Goal: Find contact information: Find contact information

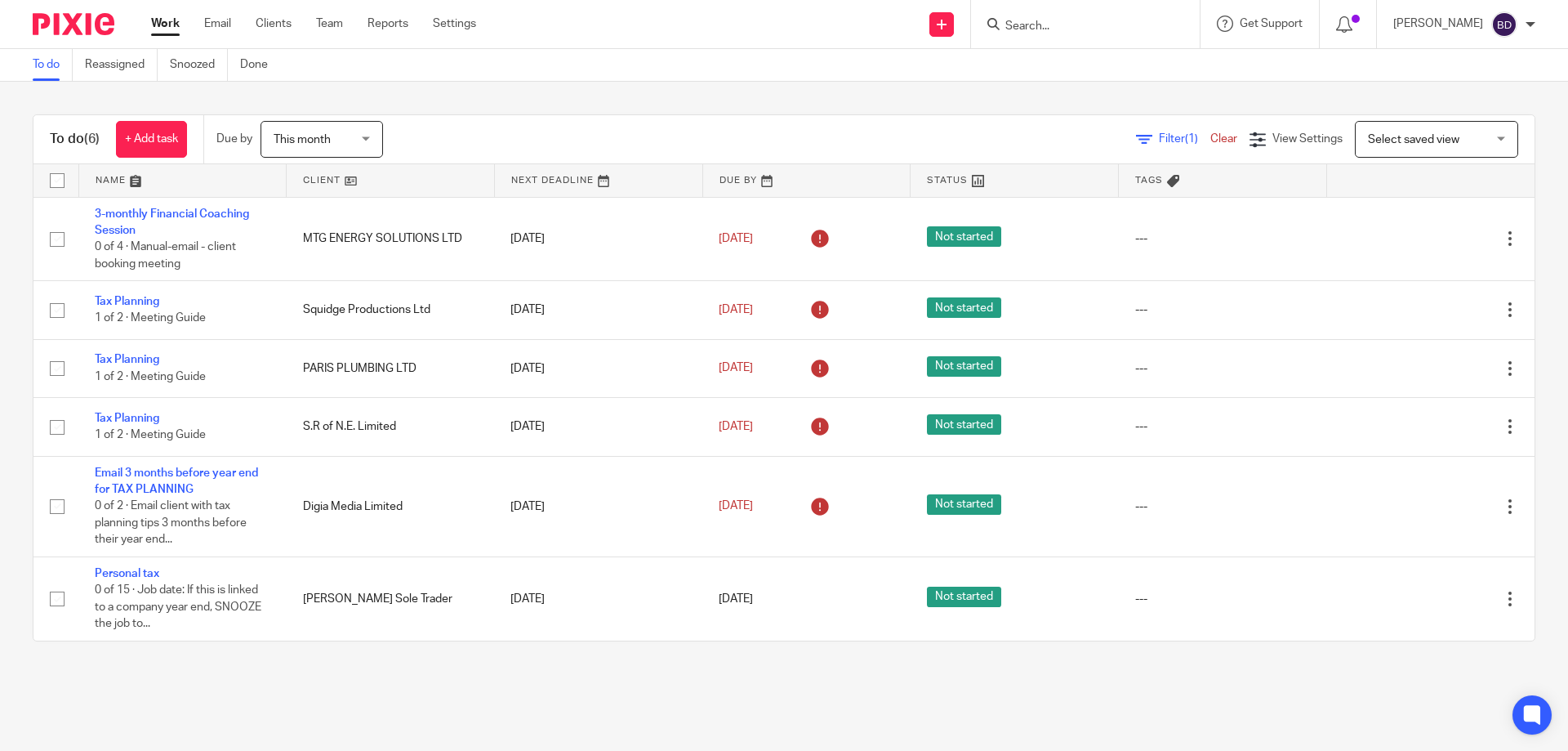
click at [1094, 21] on input "Search" at bounding box center [1077, 26] width 147 height 15
type input "hub"
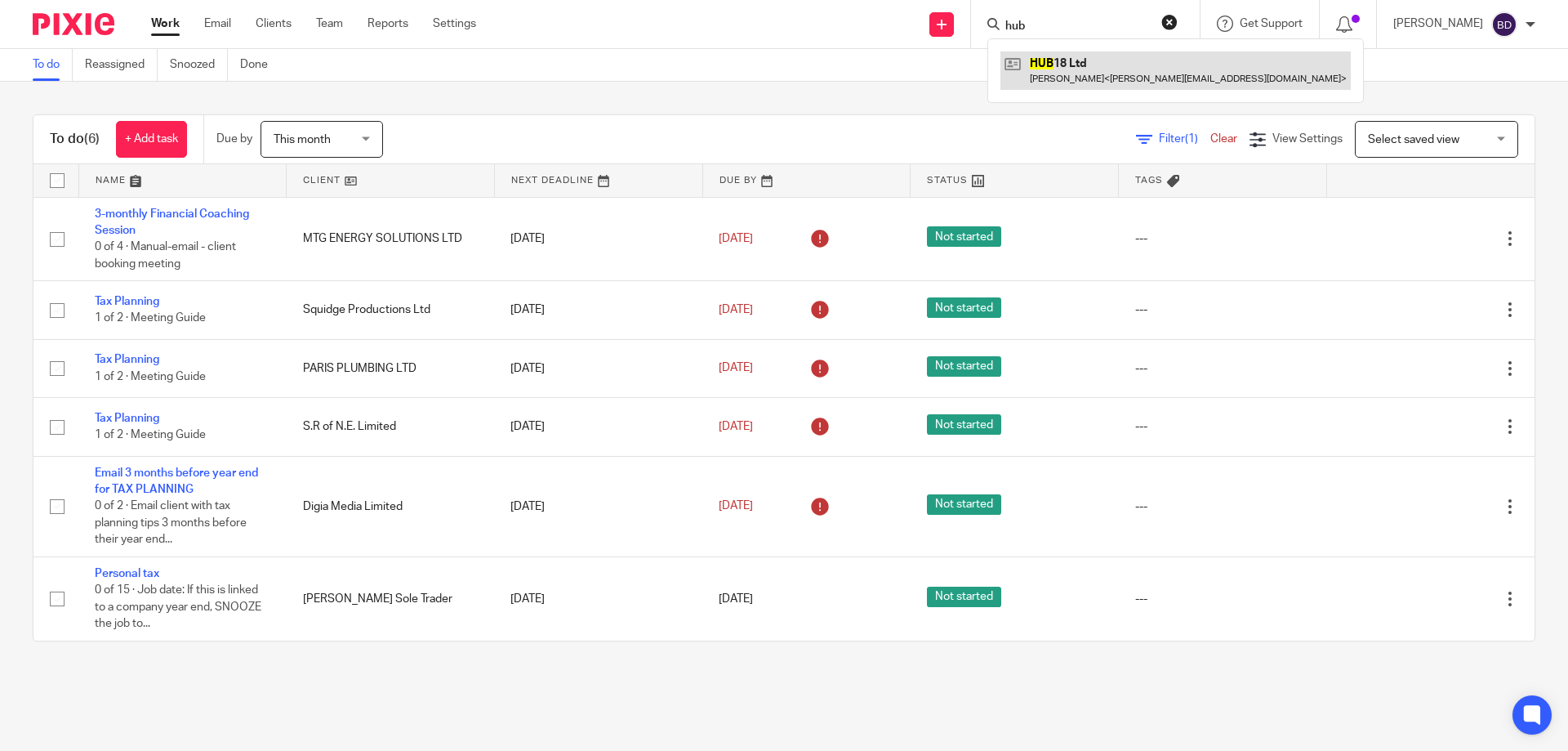
click at [1071, 58] on link at bounding box center [1176, 69] width 351 height 37
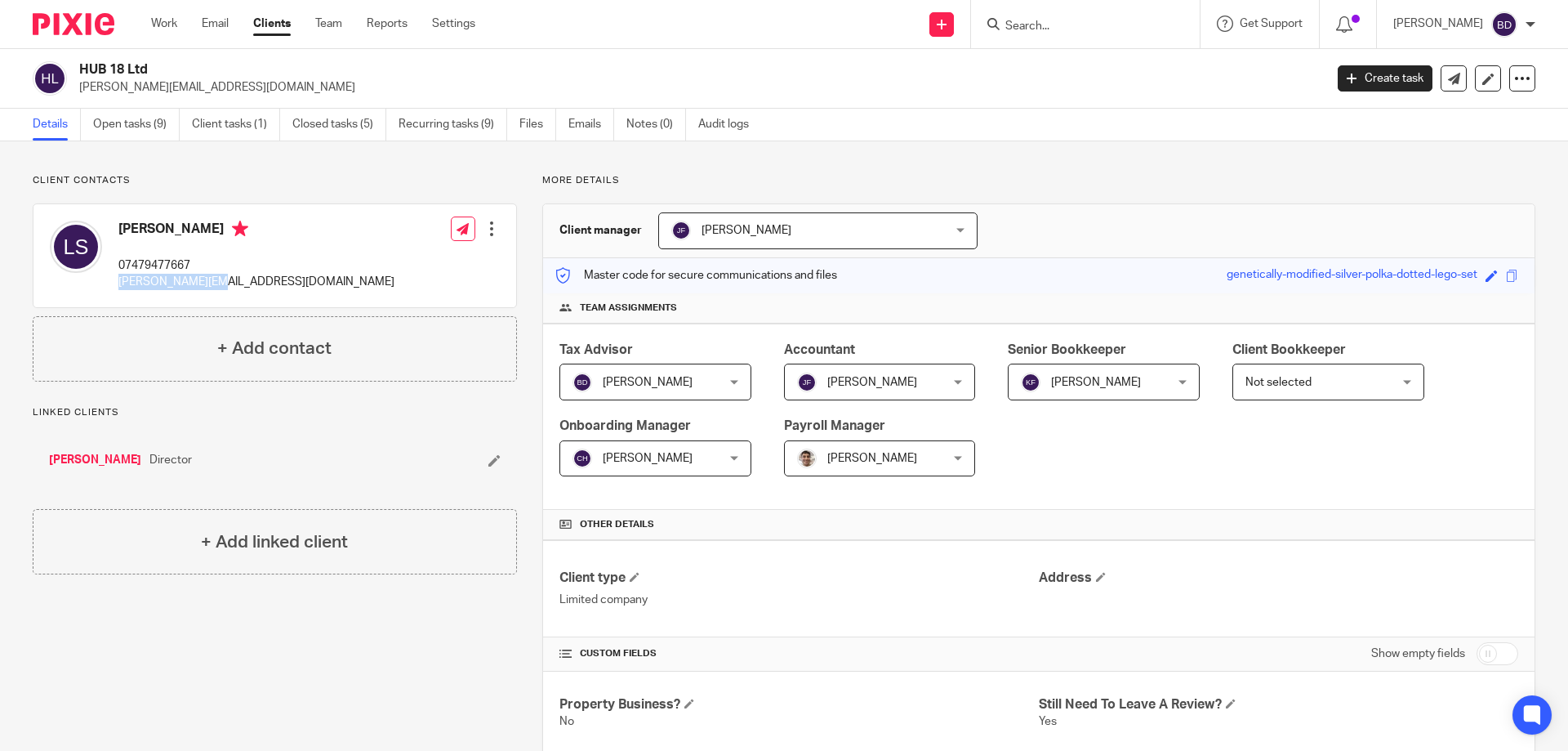
drag, startPoint x: 208, startPoint y: 281, endPoint x: 117, endPoint y: 281, distance: 91.0
click at [117, 281] on div "[PERSON_NAME] 07479477667 [PERSON_NAME][EMAIL_ADDRESS][DOMAIN_NAME]" at bounding box center [222, 256] width 344 height 87
copy p "[PERSON_NAME][EMAIL_ADDRESS][DOMAIN_NAME]"
